Goal: Participate in discussion: Engage in conversation with other users on a specific topic

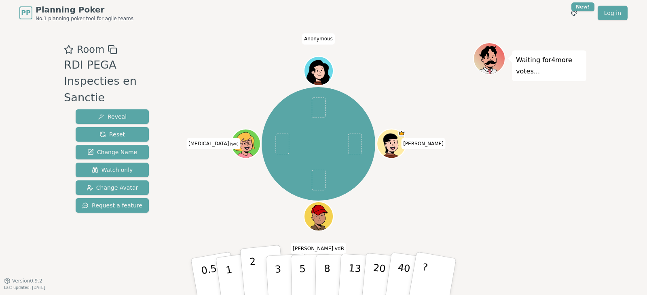
click at [259, 280] on button "2" at bounding box center [263, 277] width 46 height 64
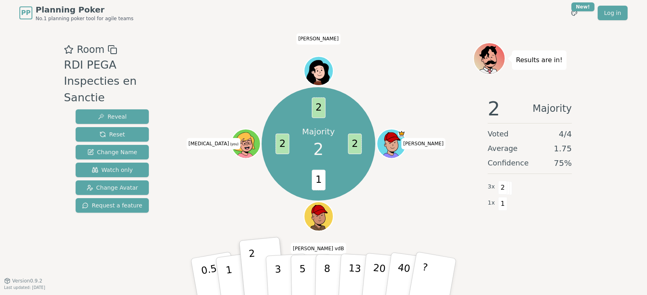
click at [52, 231] on div "PP Planning Poker No.1 planning poker tool for agile teams Toggle theme New! Lo…" at bounding box center [323, 147] width 647 height 295
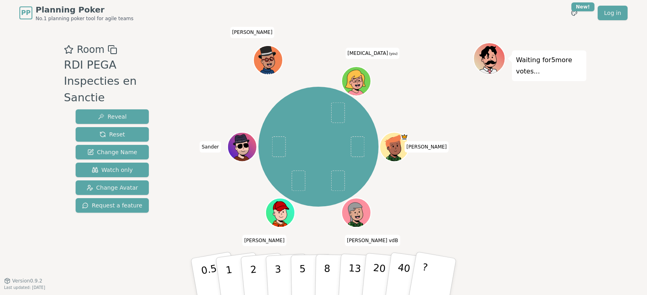
click at [494, 170] on div "Waiting for 5 more votes..." at bounding box center [529, 153] width 113 height 222
click at [547, 183] on div "Waiting for 5 more votes..." at bounding box center [529, 153] width 113 height 222
click at [213, 223] on div "[PERSON_NAME] [PERSON_NAME] vdB [PERSON_NAME] [PERSON_NAME][MEDICAL_DATA] (you)" at bounding box center [318, 147] width 309 height 181
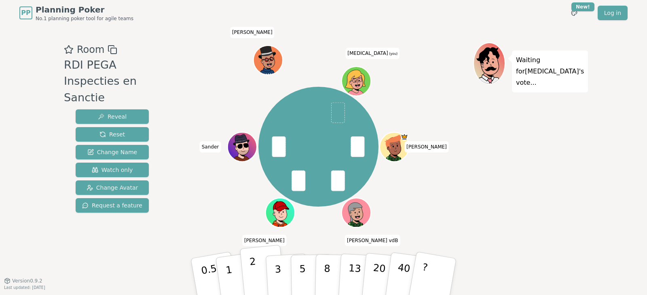
click at [263, 273] on button "2" at bounding box center [263, 277] width 46 height 64
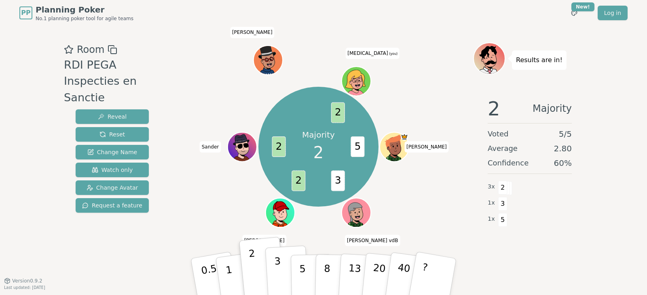
click at [275, 267] on p "3" at bounding box center [278, 278] width 9 height 44
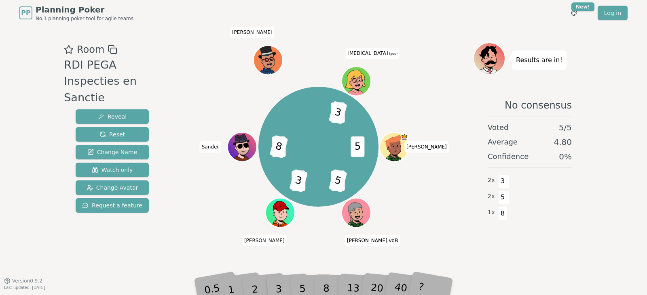
click at [488, 274] on div "Room RDI PEGA Inspecties en Sanctie Reveal Reset Change Name Watch only Change …" at bounding box center [323, 153] width 525 height 255
click at [306, 286] on div "5" at bounding box center [311, 277] width 25 height 29
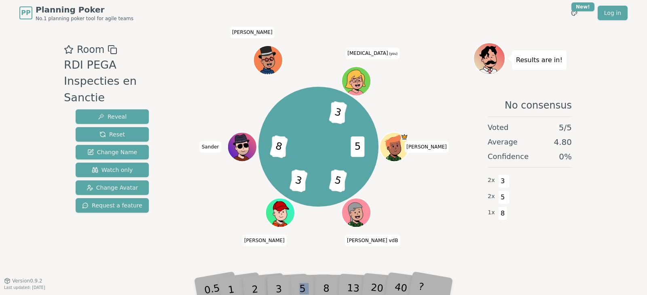
click at [306, 286] on div "5" at bounding box center [311, 277] width 25 height 29
click at [329, 259] on div "5 3 5 2 3 2 8 2 3 [PERSON_NAME] [PERSON_NAME] vdB [PERSON_NAME] [PERSON_NAME][M…" at bounding box center [318, 153] width 309 height 222
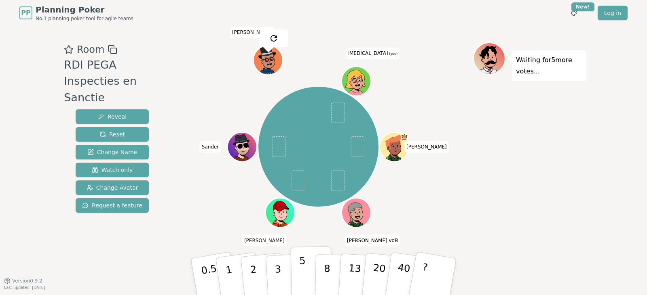
drag, startPoint x: 293, startPoint y: 270, endPoint x: 298, endPoint y: 268, distance: 5.3
click at [293, 270] on button "5" at bounding box center [312, 277] width 42 height 61
click at [540, 231] on div "Waiting for 3 more votes..." at bounding box center [529, 153] width 113 height 222
click at [561, 267] on div "Room RDI PEGA Inspecties en Sanctie Reveal Reset Change Name Watch only Change …" at bounding box center [323, 153] width 525 height 255
click at [251, 273] on p "2" at bounding box center [254, 278] width 11 height 44
